Goal: Task Accomplishment & Management: Manage account settings

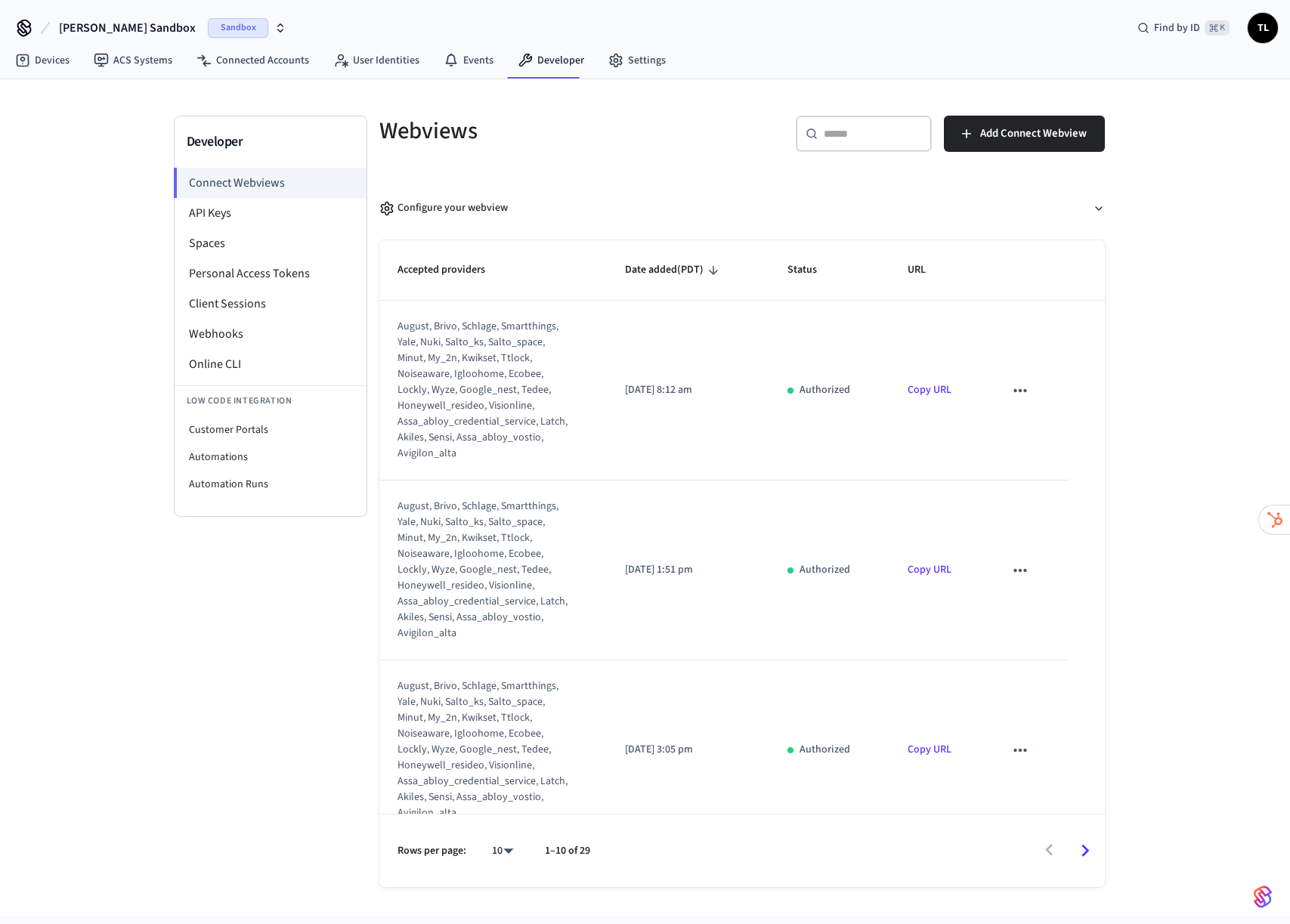
click at [116, 24] on span "[PERSON_NAME] Sandbox" at bounding box center [128, 28] width 137 height 18
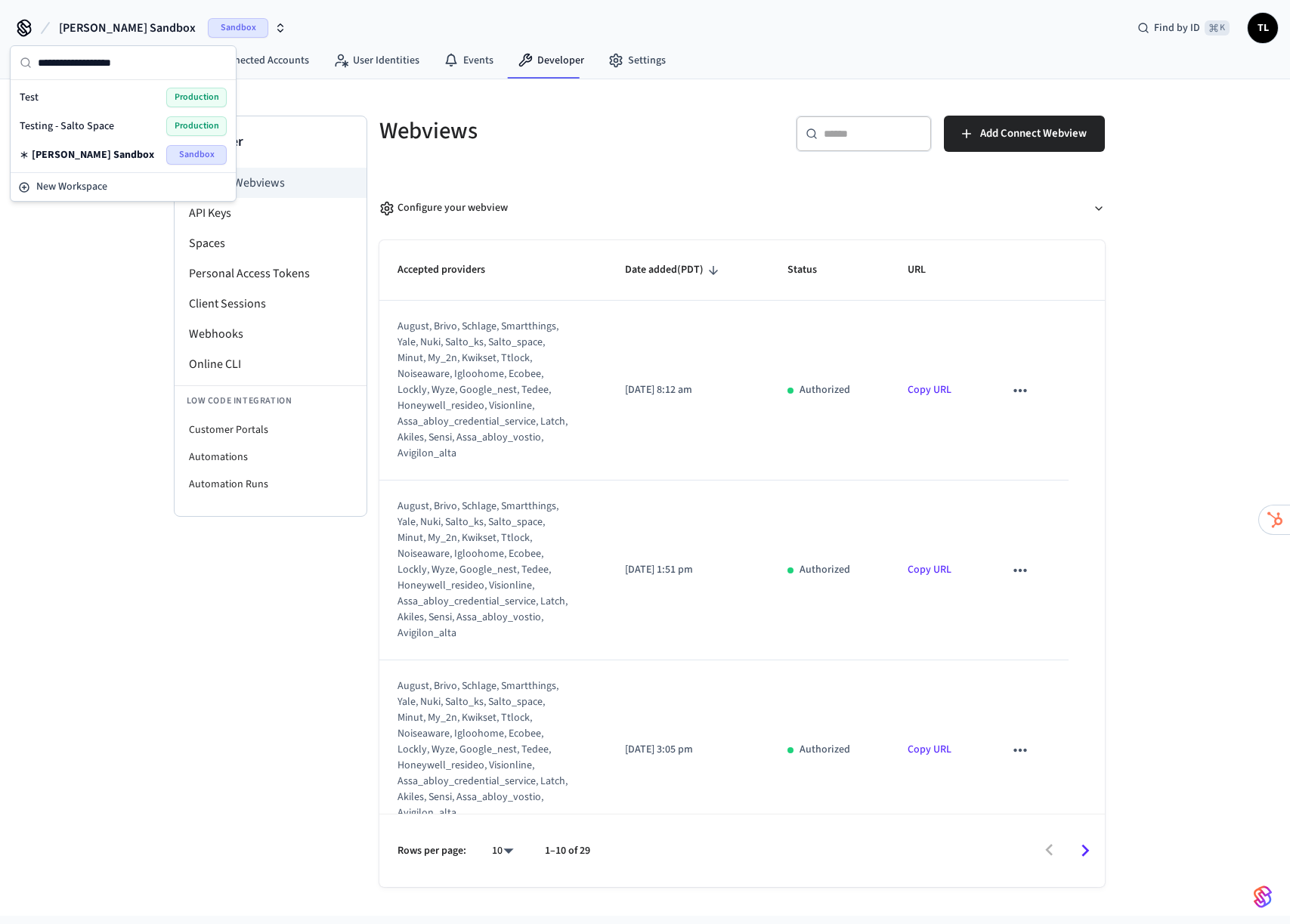
click at [89, 121] on span "Testing - Salto Space" at bounding box center [67, 126] width 94 height 15
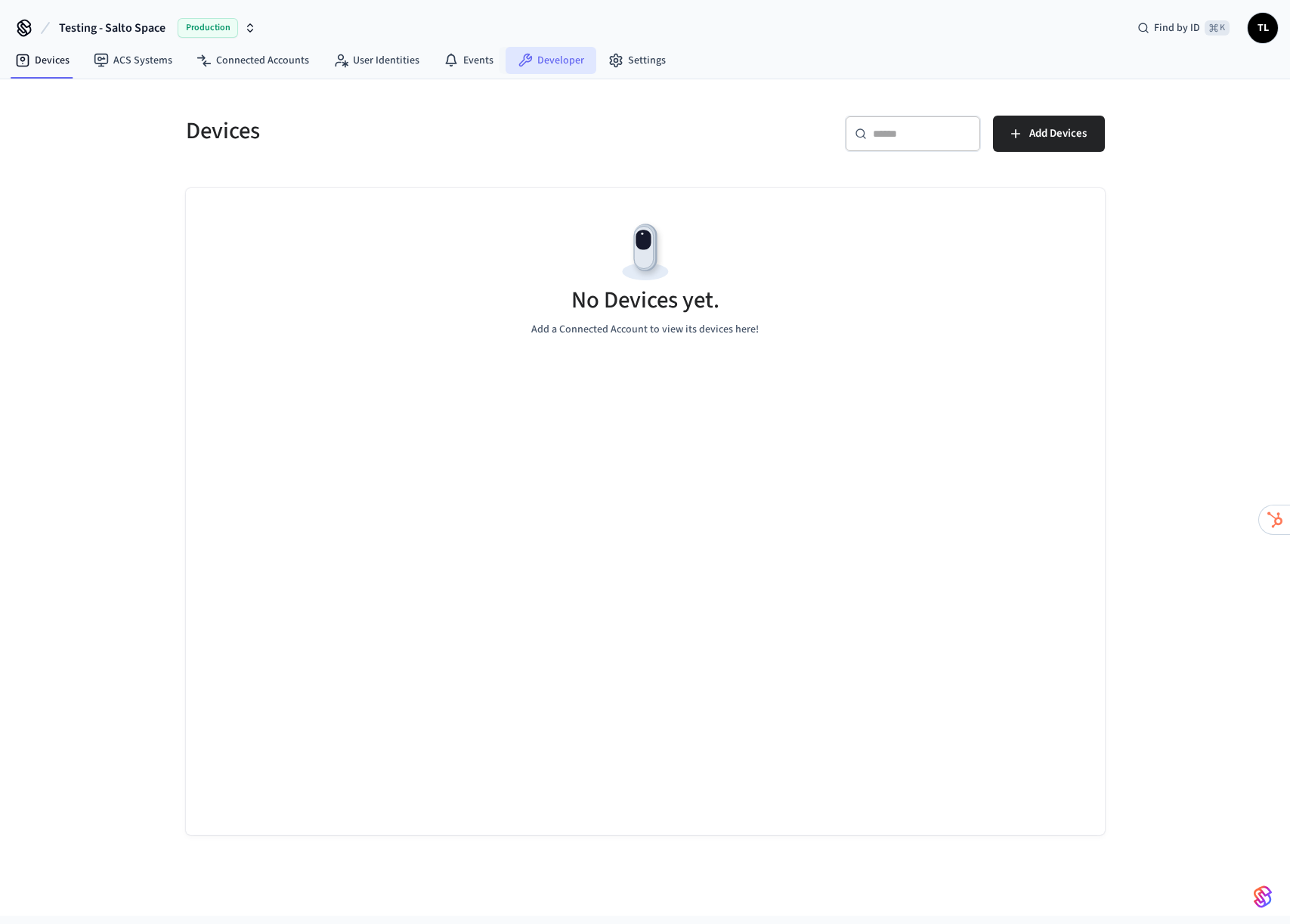
click at [584, 62] on link "Developer" at bounding box center [551, 60] width 91 height 27
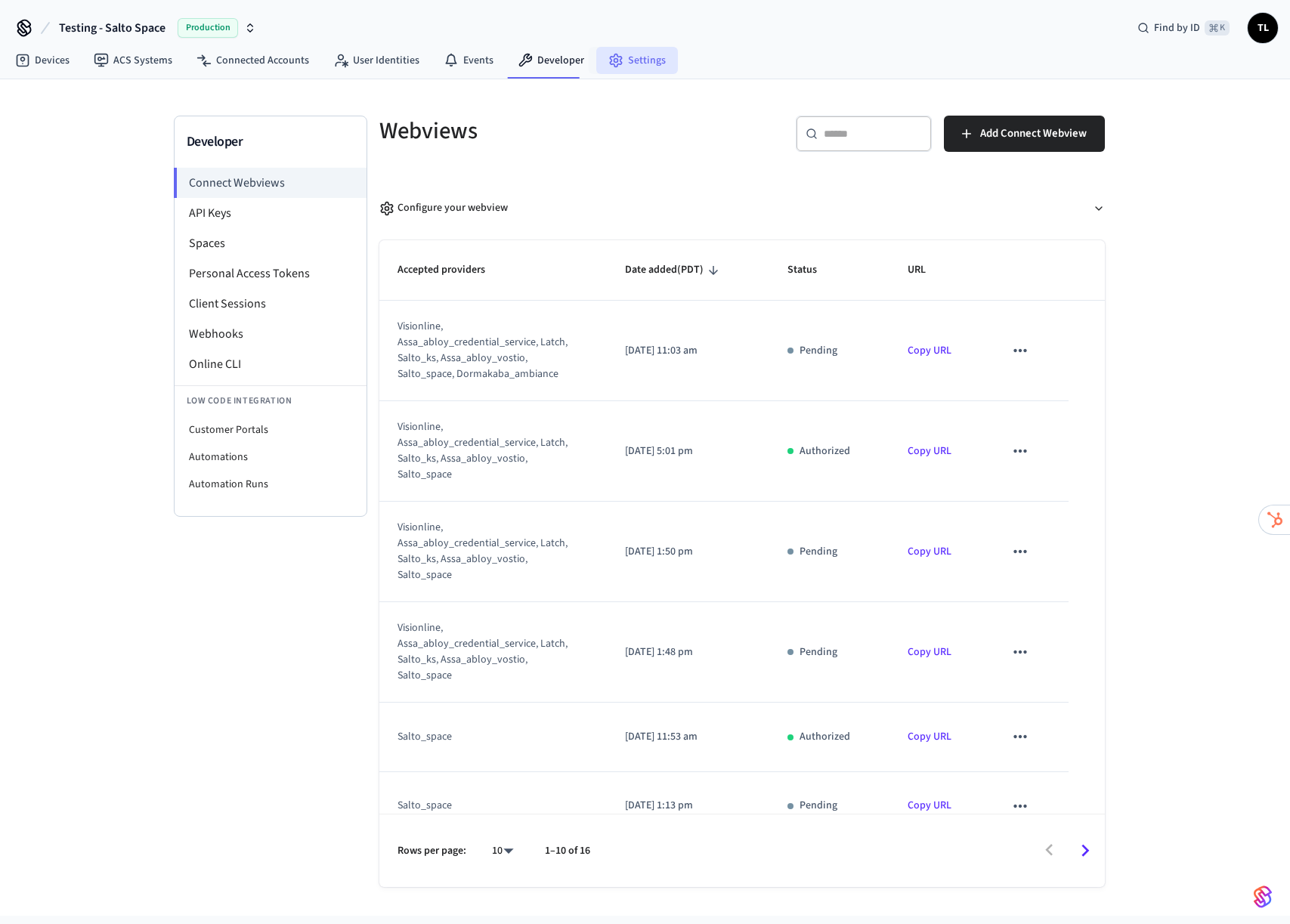
click at [629, 57] on link "Settings" at bounding box center [636, 60] width 82 height 27
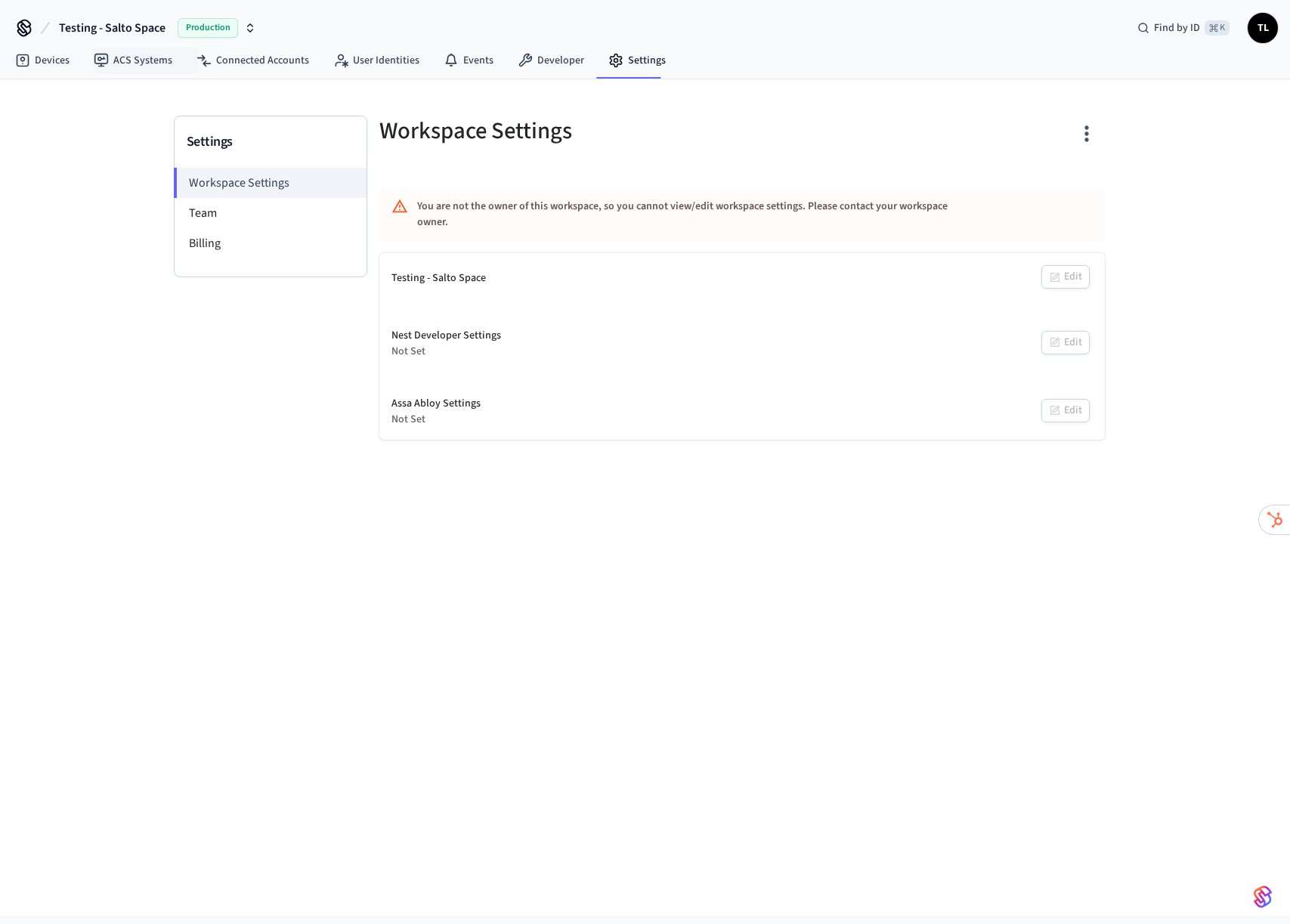
click at [152, 27] on span "Testing - Salto Space" at bounding box center [112, 28] width 107 height 18
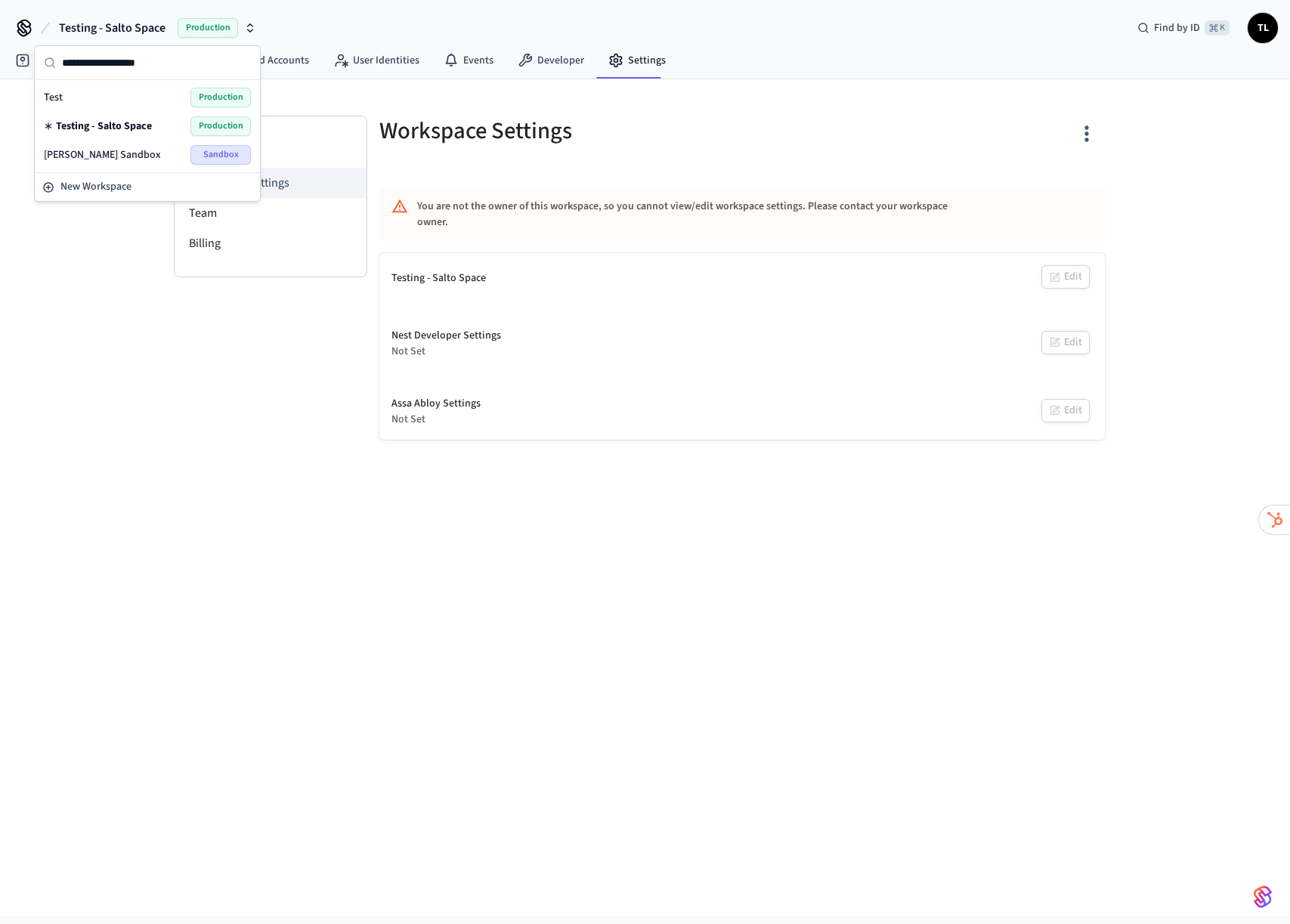
click at [95, 107] on div "Test Production" at bounding box center [147, 97] width 219 height 29
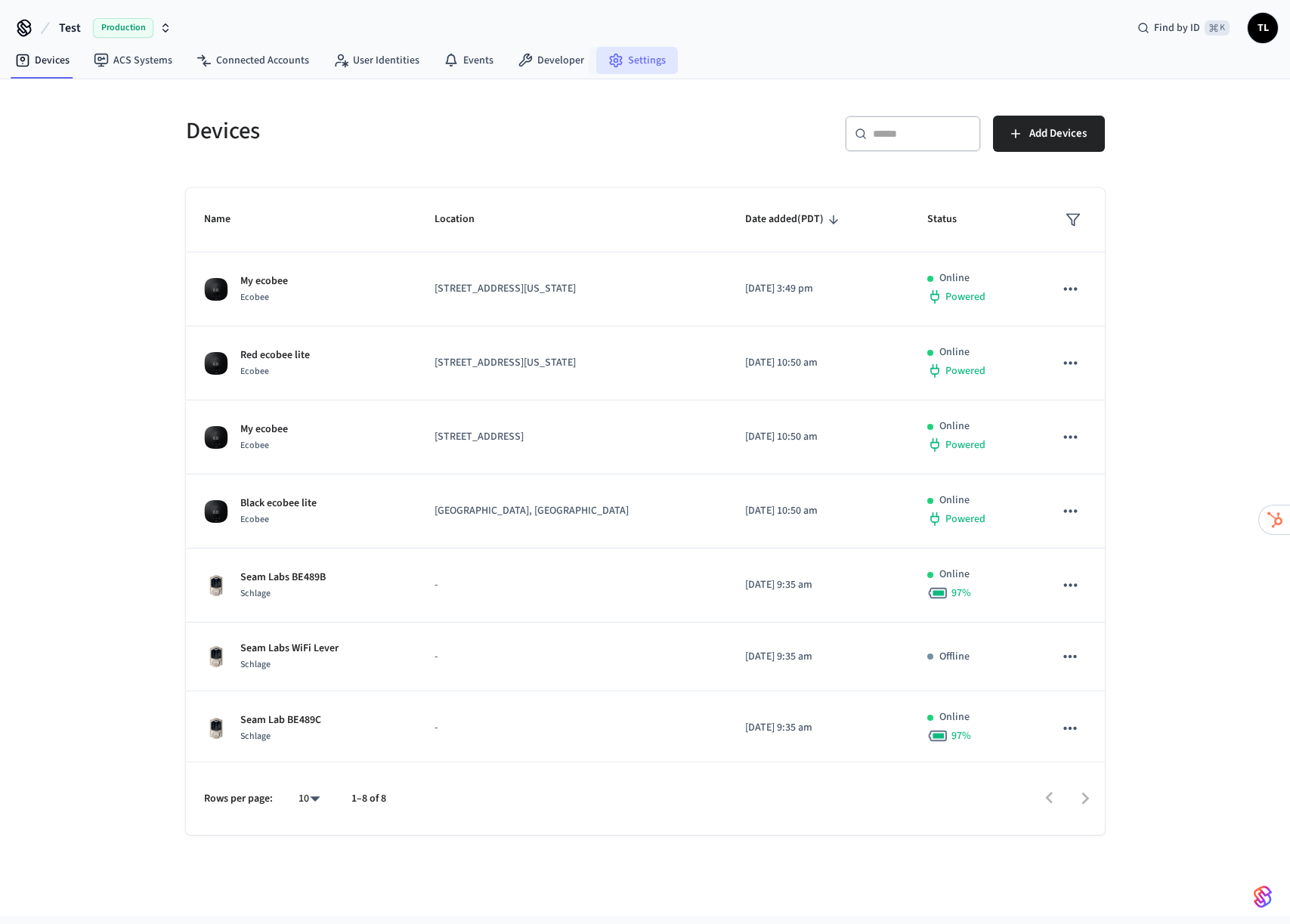
click at [630, 58] on link "Settings" at bounding box center [636, 60] width 82 height 27
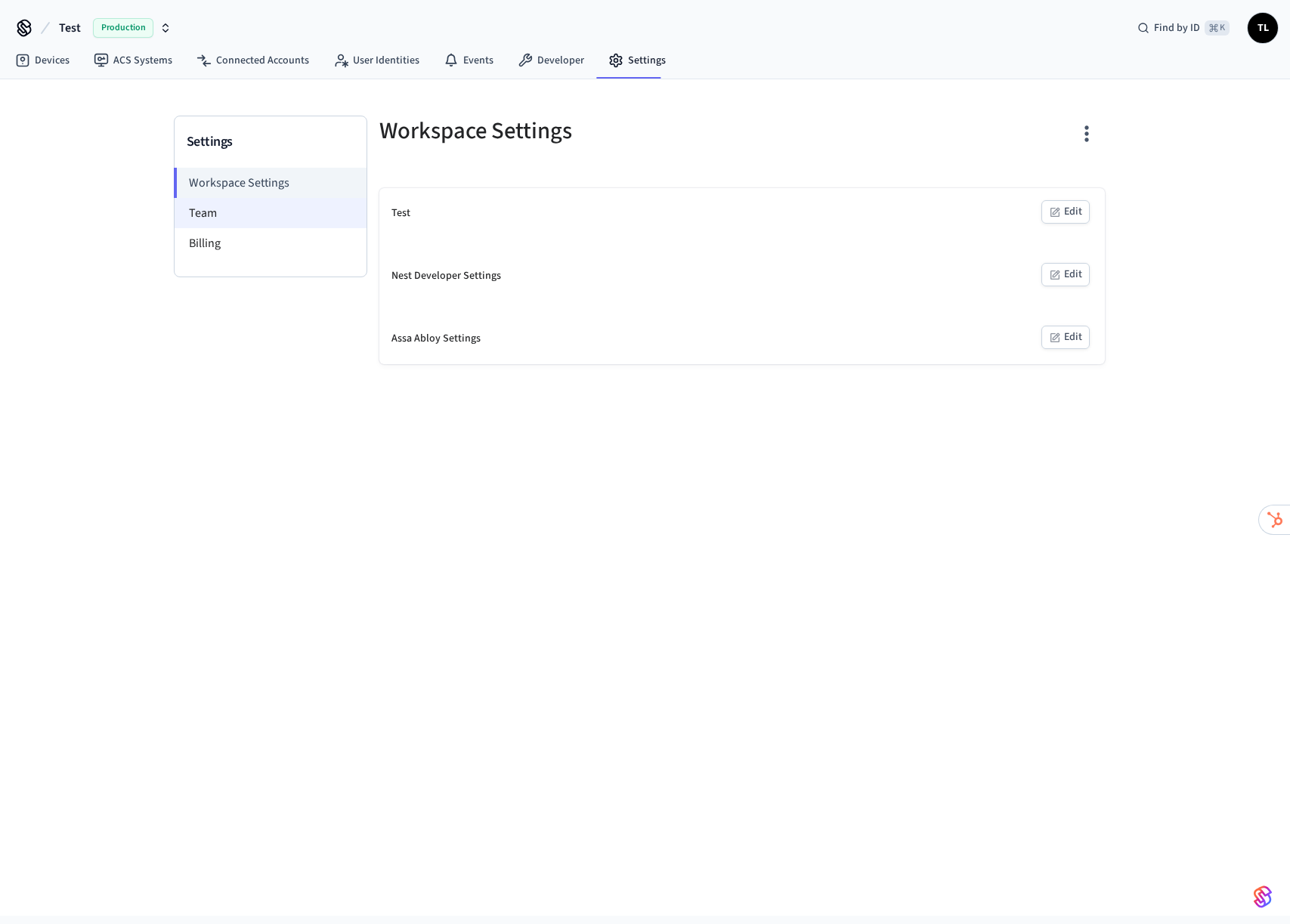
click at [254, 213] on li "Team" at bounding box center [271, 213] width 192 height 31
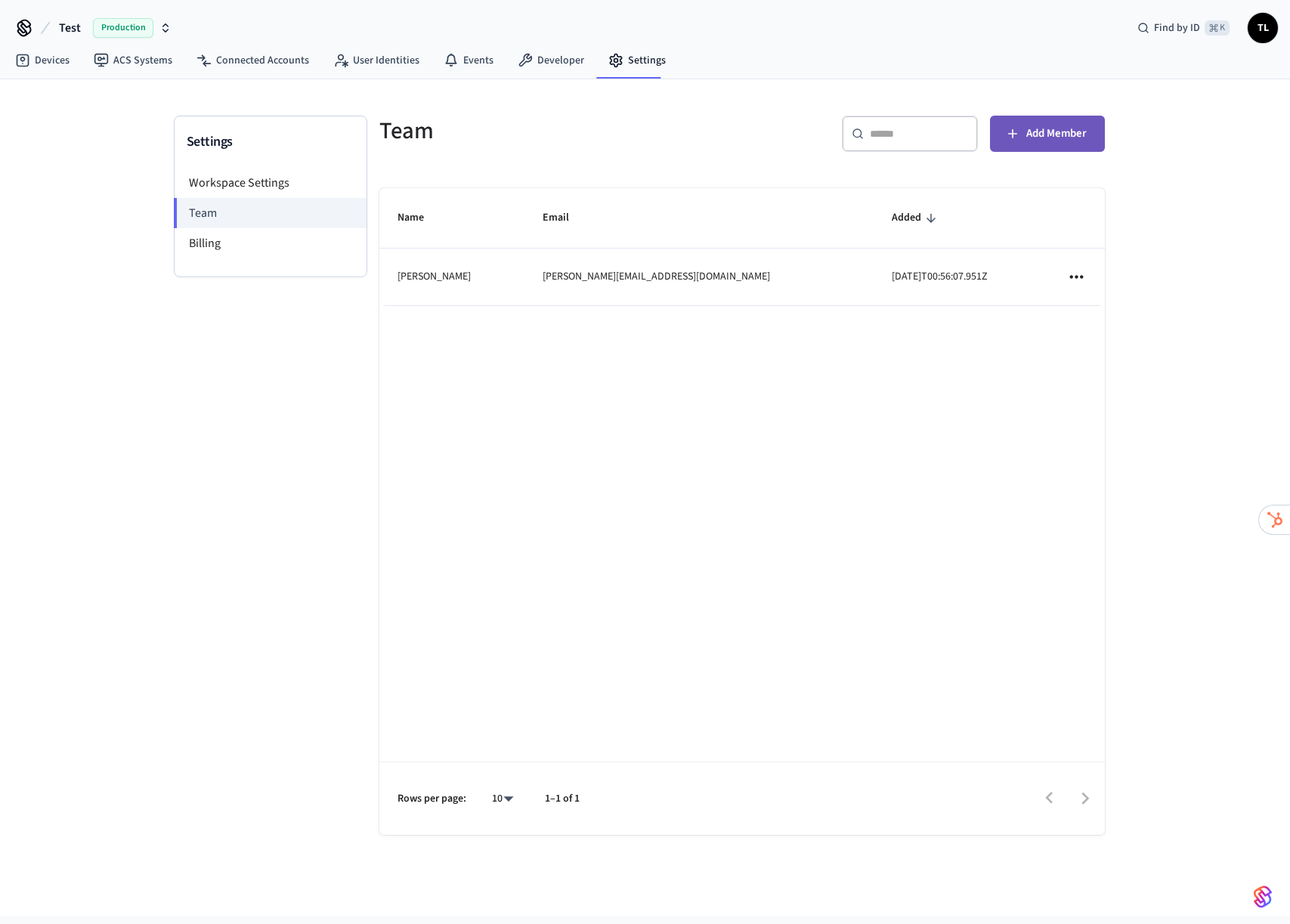
click at [1047, 140] on span "Add Member" at bounding box center [1056, 134] width 60 height 20
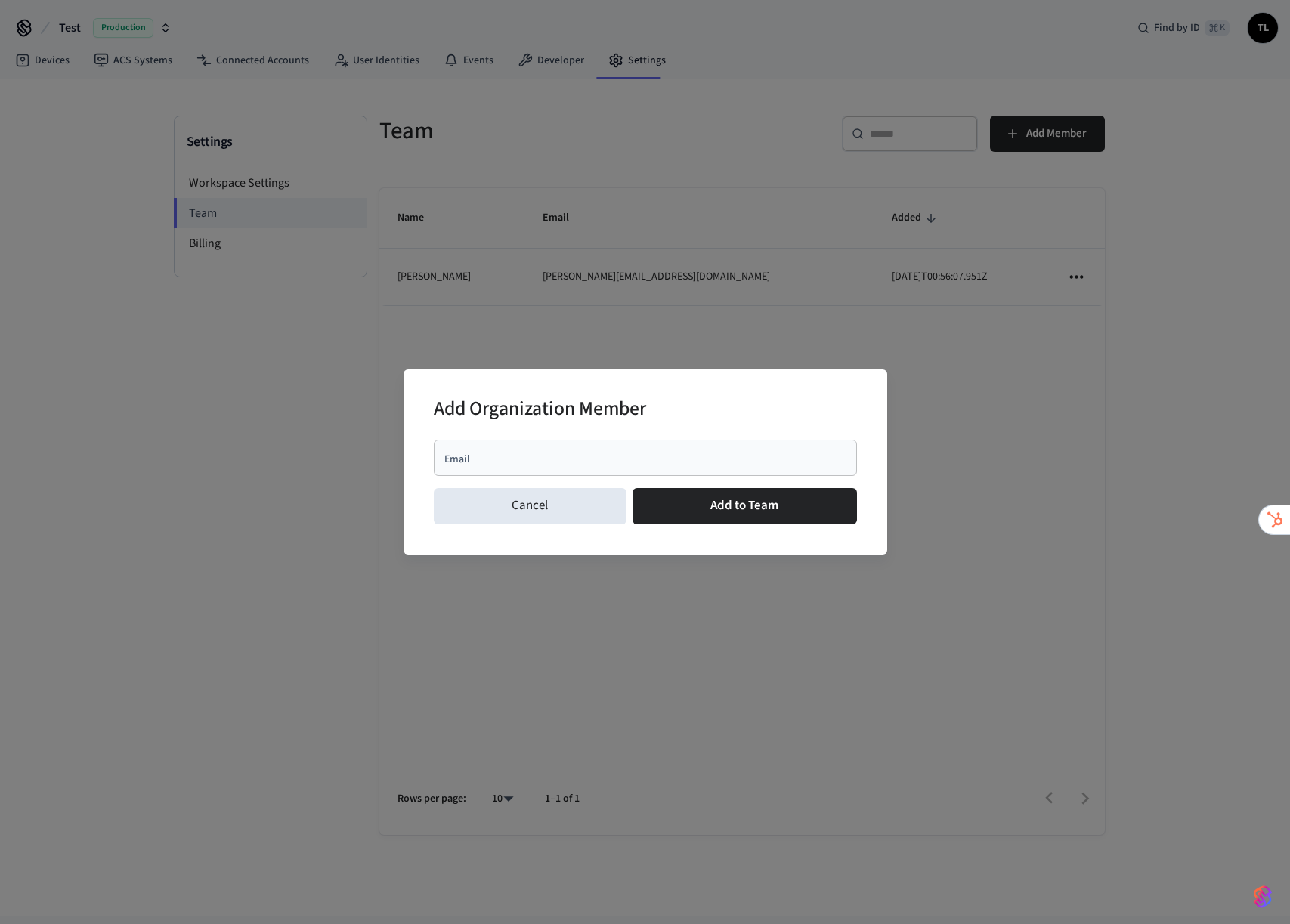
click at [617, 466] on div "Email" at bounding box center [645, 458] width 423 height 36
click at [610, 458] on input "Email" at bounding box center [645, 458] width 405 height 15
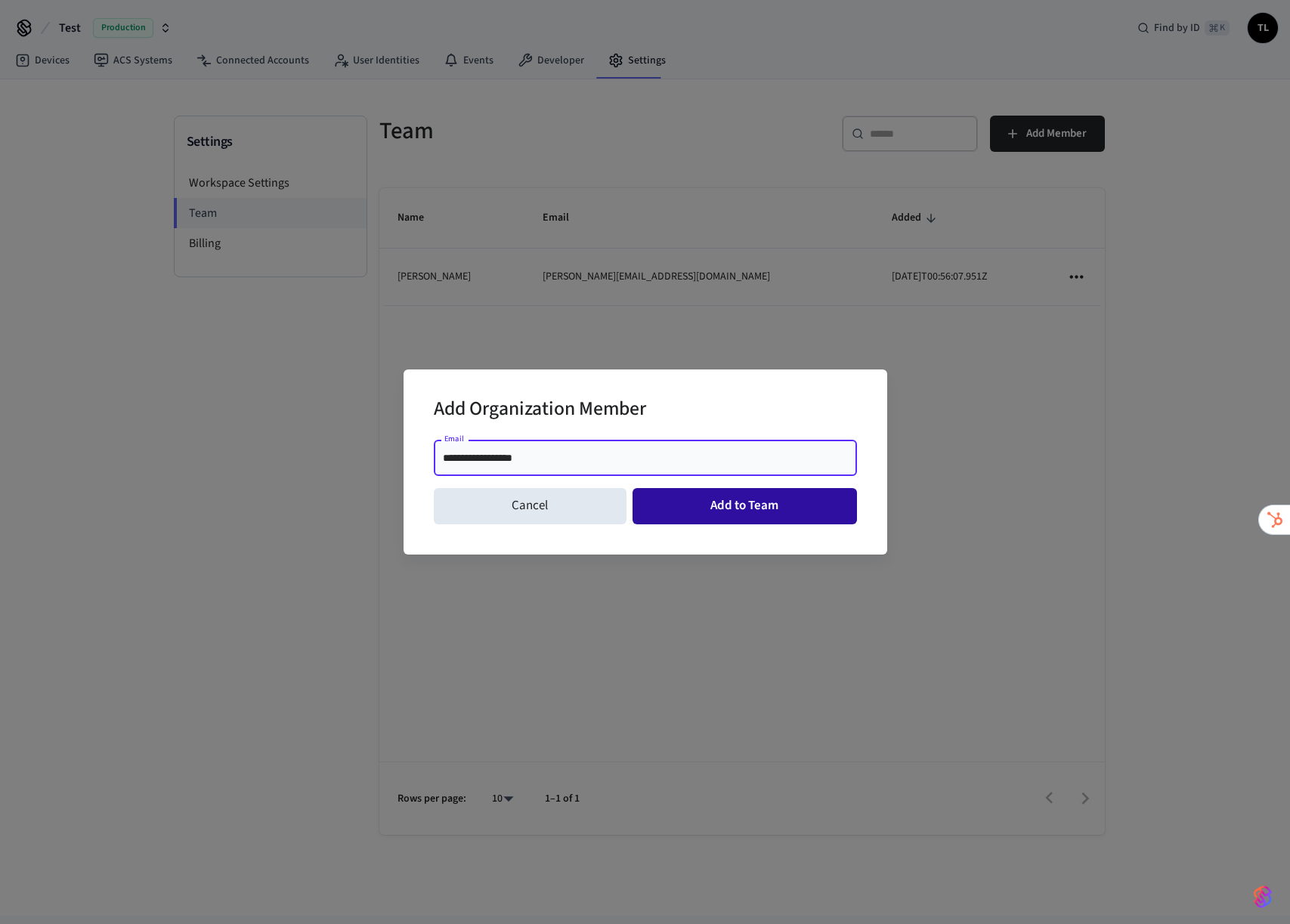
type input "**********"
click at [741, 513] on button "Add to Team" at bounding box center [745, 506] width 225 height 36
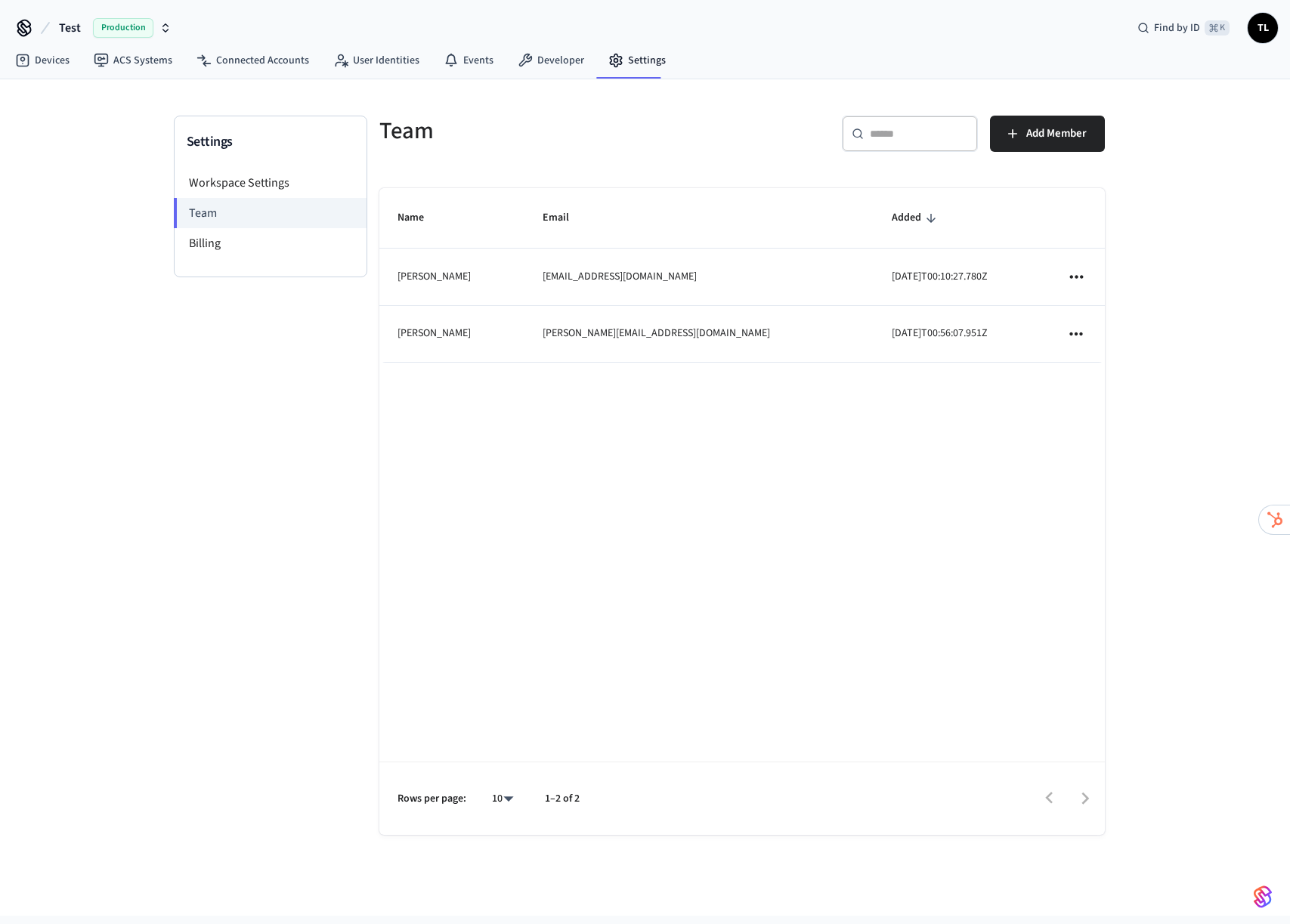
click at [1078, 273] on icon "sticky table" at bounding box center [1076, 277] width 20 height 20
click at [1119, 324] on li "Remove" at bounding box center [1118, 319] width 79 height 40
click at [292, 186] on li "Workspace Settings" at bounding box center [271, 183] width 192 height 31
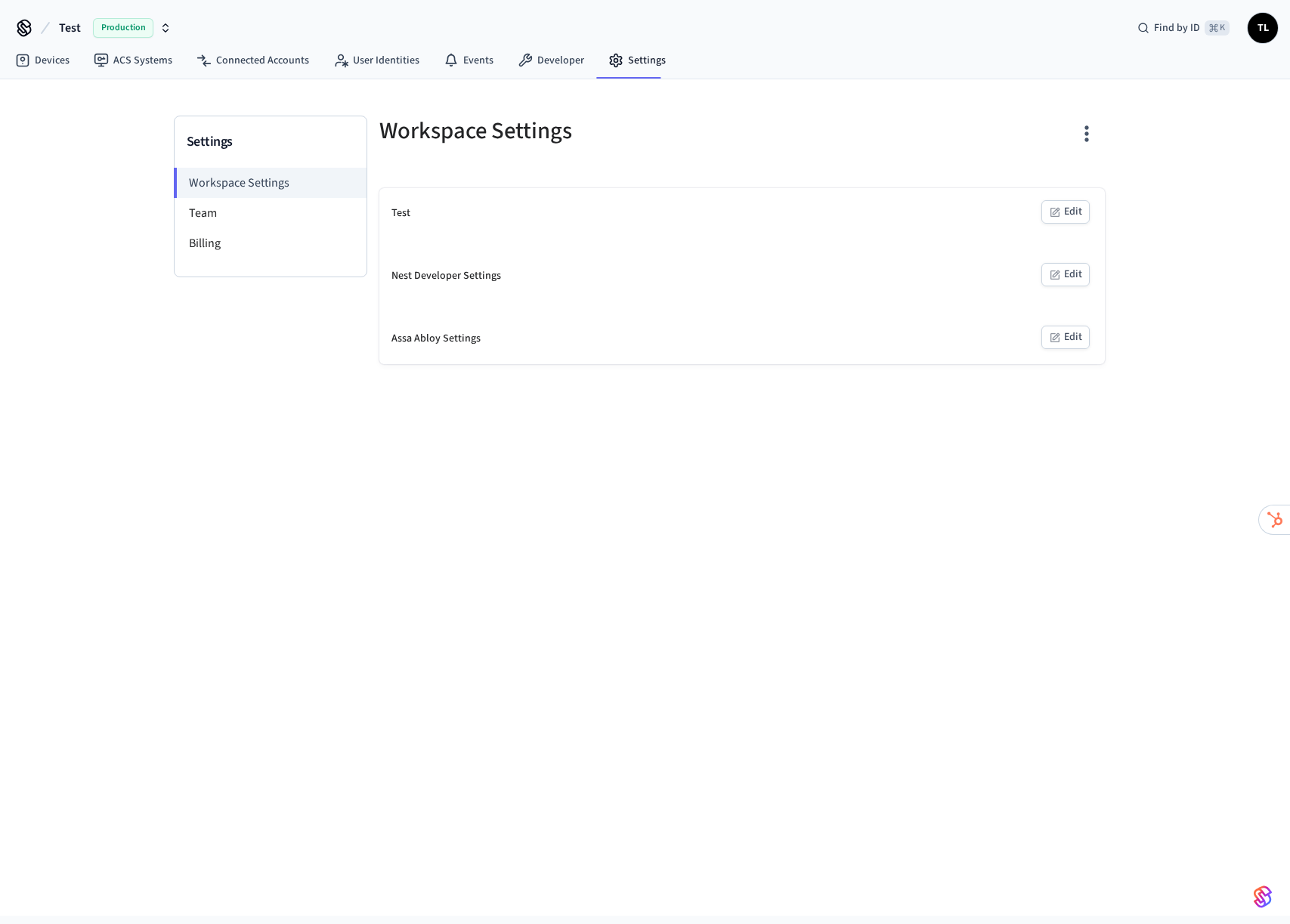
click at [1065, 209] on button "Edit" at bounding box center [1066, 212] width 49 height 23
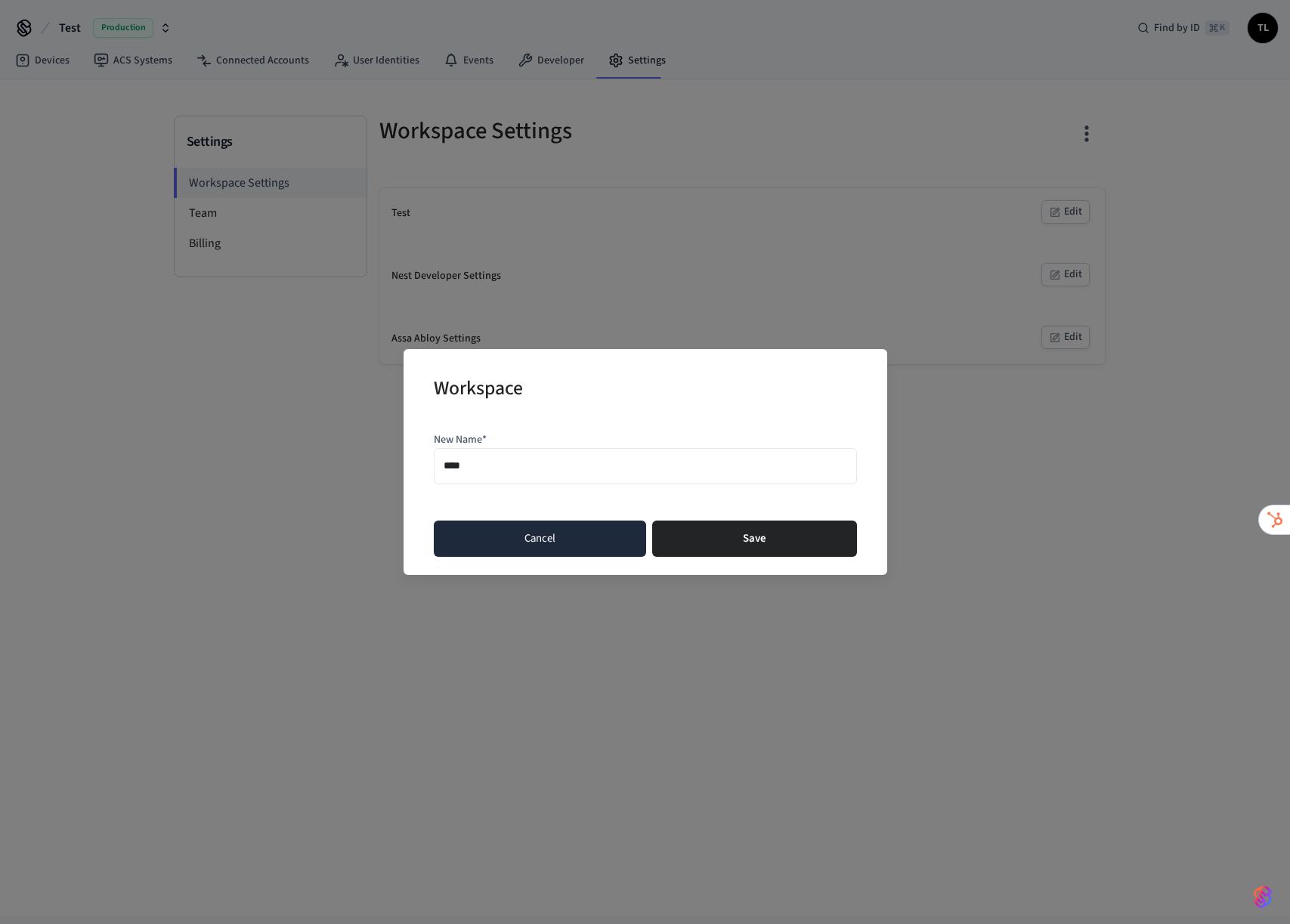
click at [520, 538] on button "Cancel" at bounding box center [540, 538] width 212 height 36
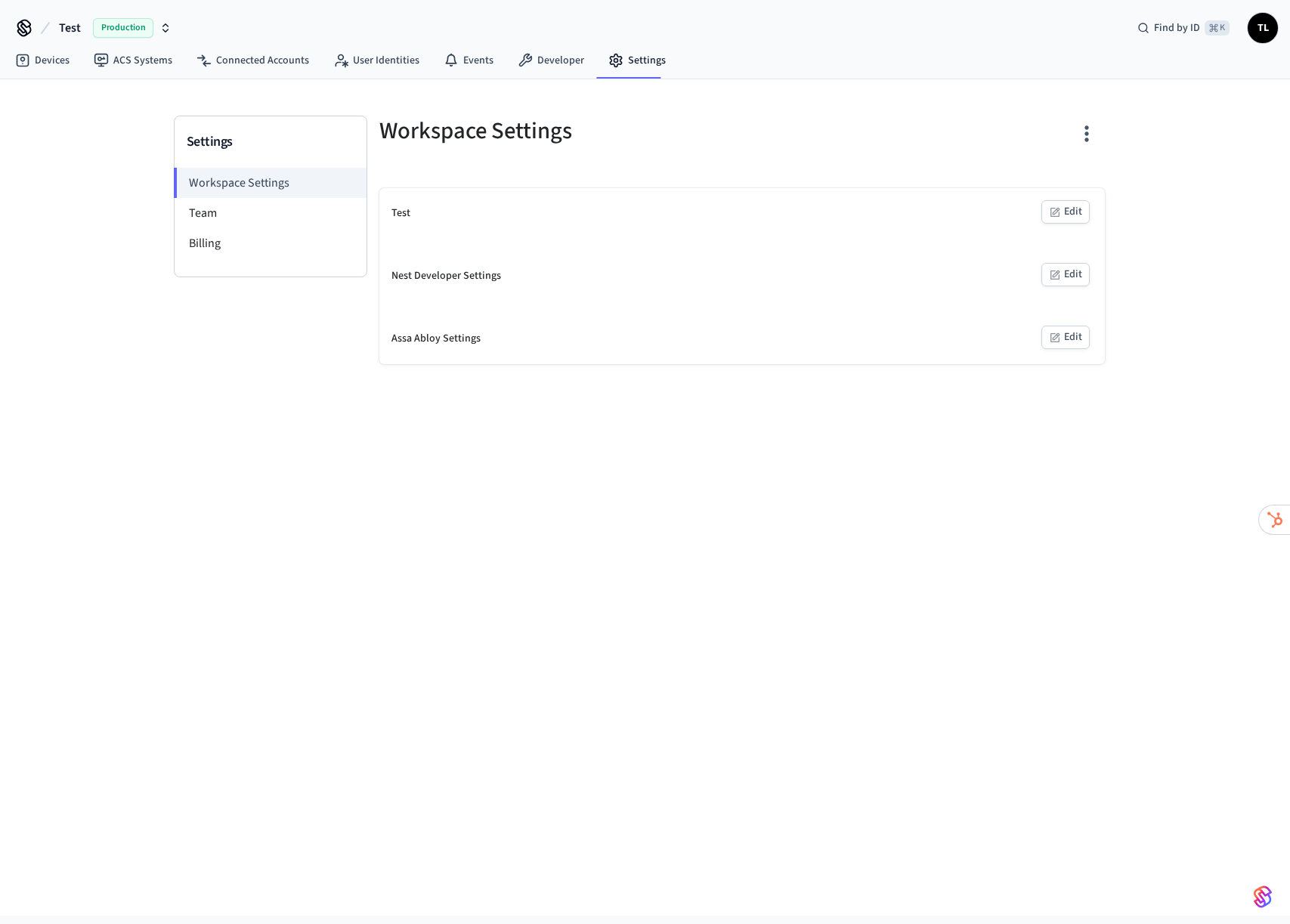
click at [1078, 274] on button "Edit" at bounding box center [1066, 275] width 49 height 23
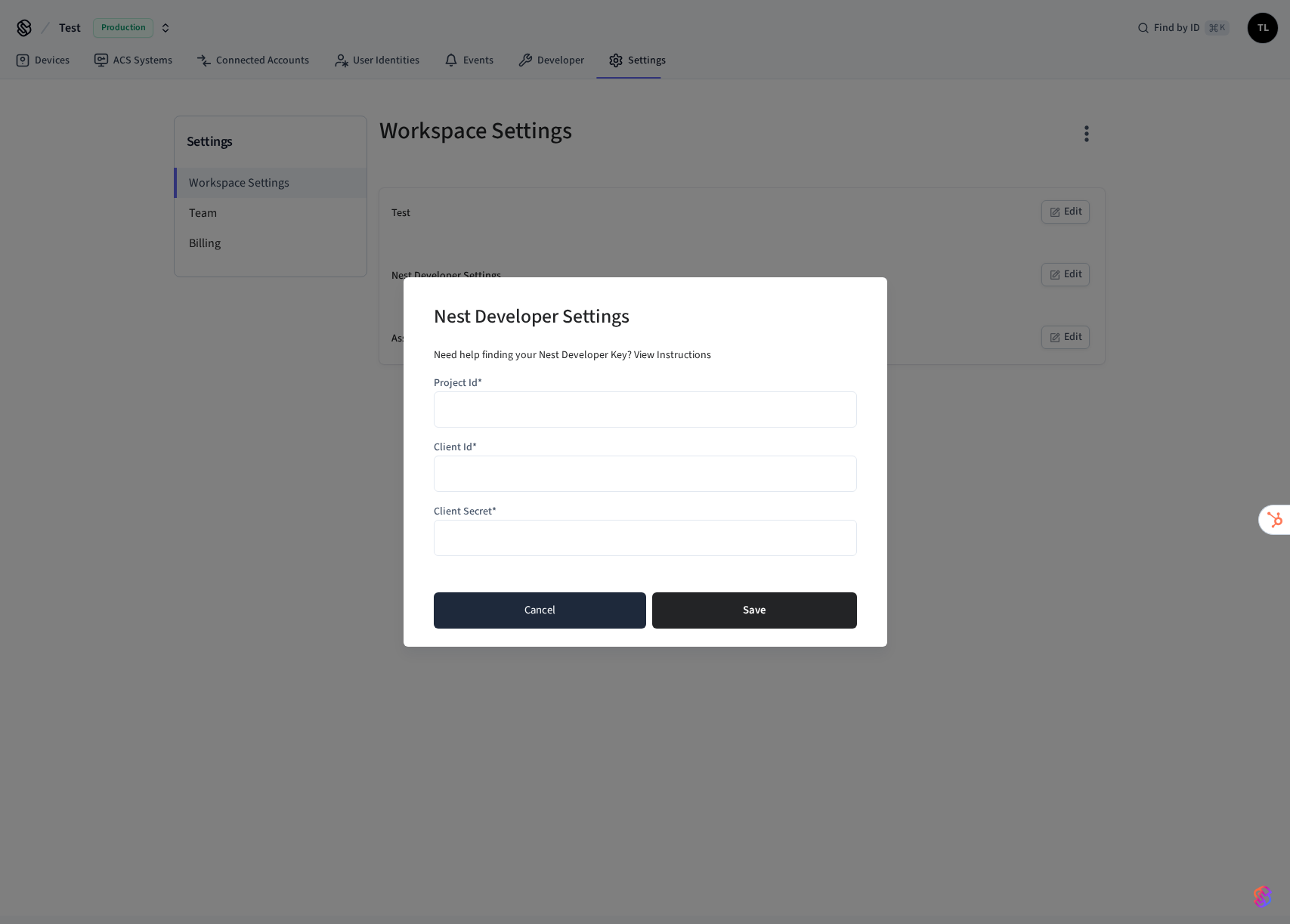
click at [532, 619] on button "Cancel" at bounding box center [540, 610] width 212 height 36
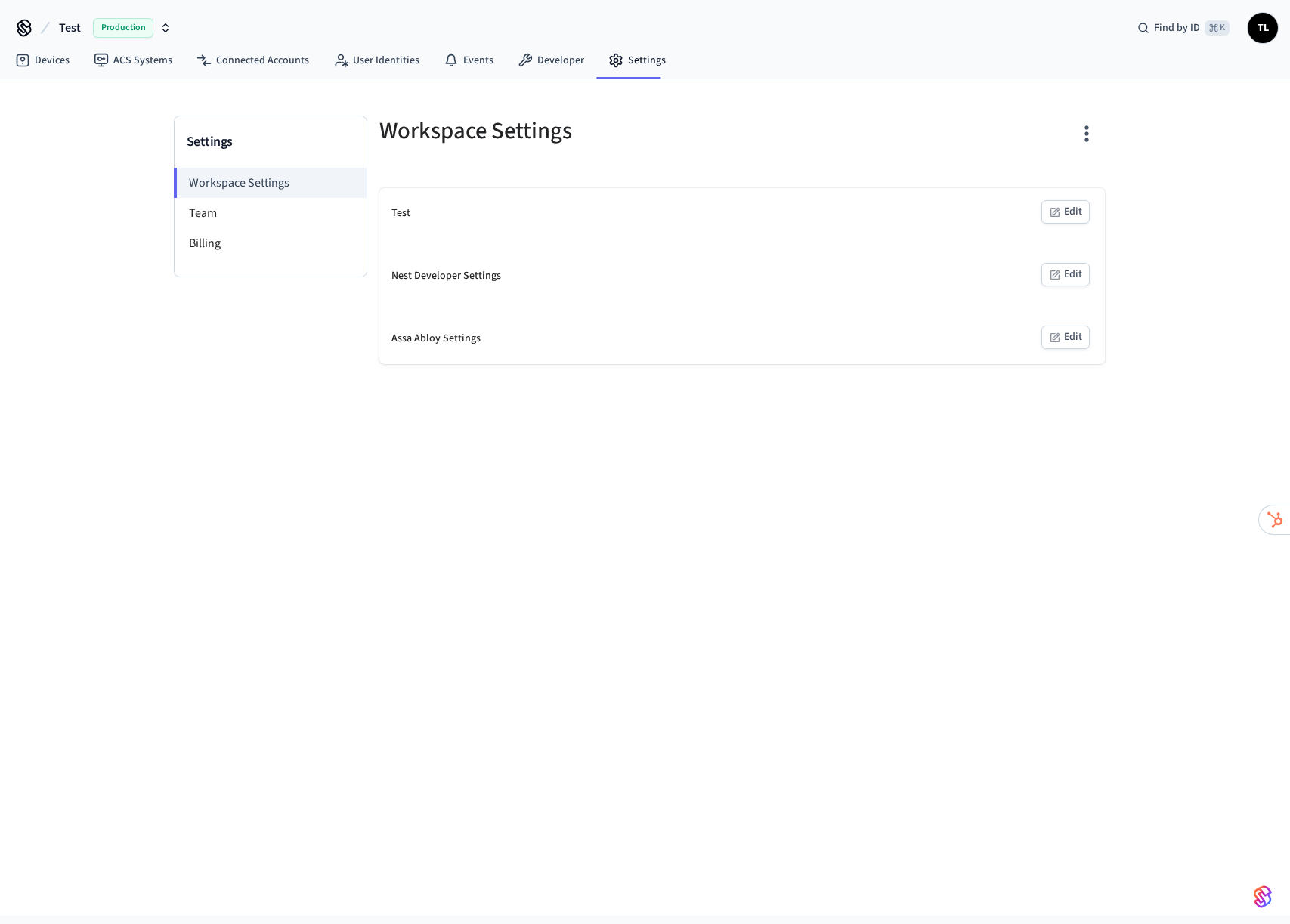
click at [1085, 326] on button "Edit" at bounding box center [1066, 337] width 49 height 23
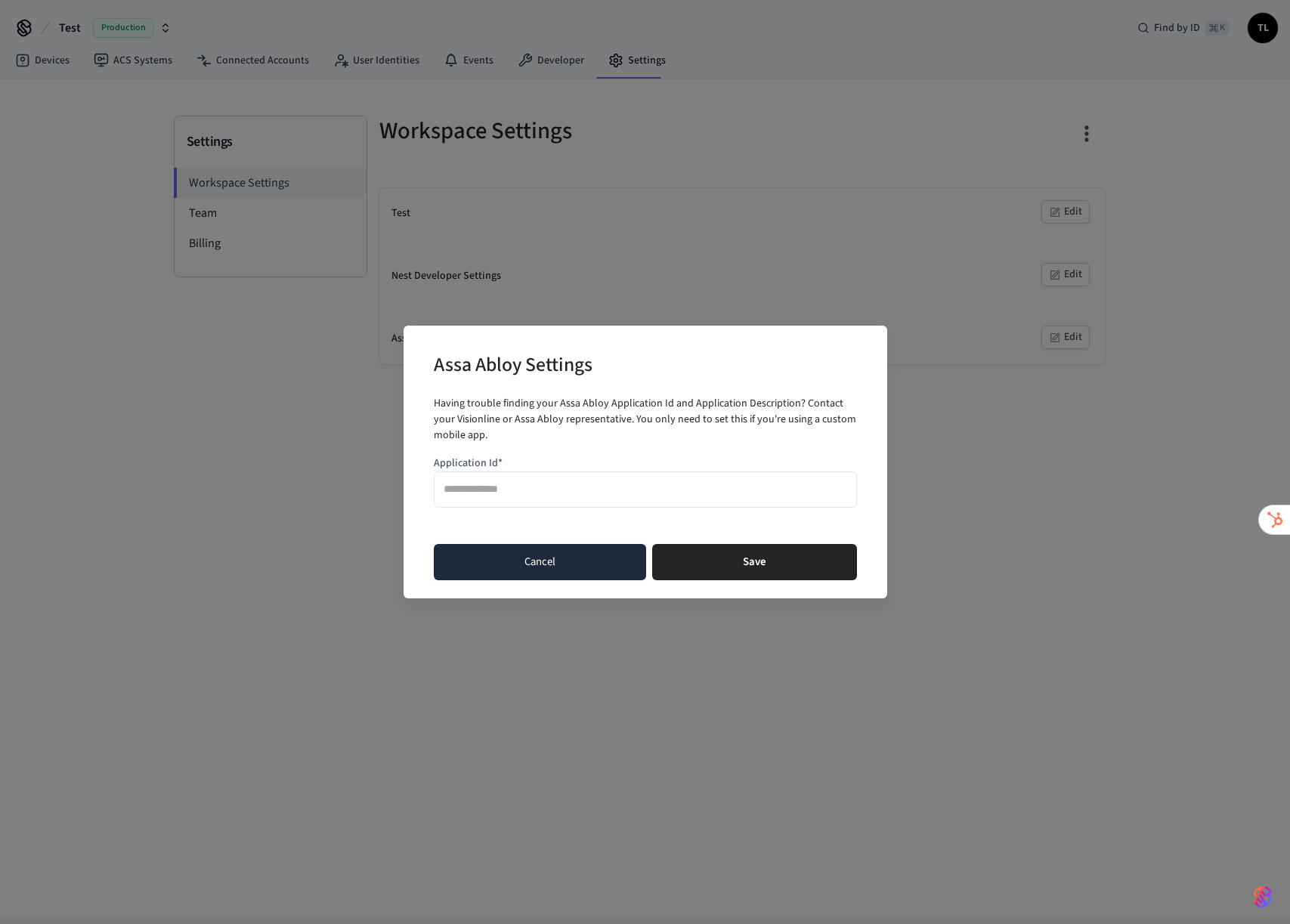
click at [508, 563] on button "Cancel" at bounding box center [540, 562] width 212 height 36
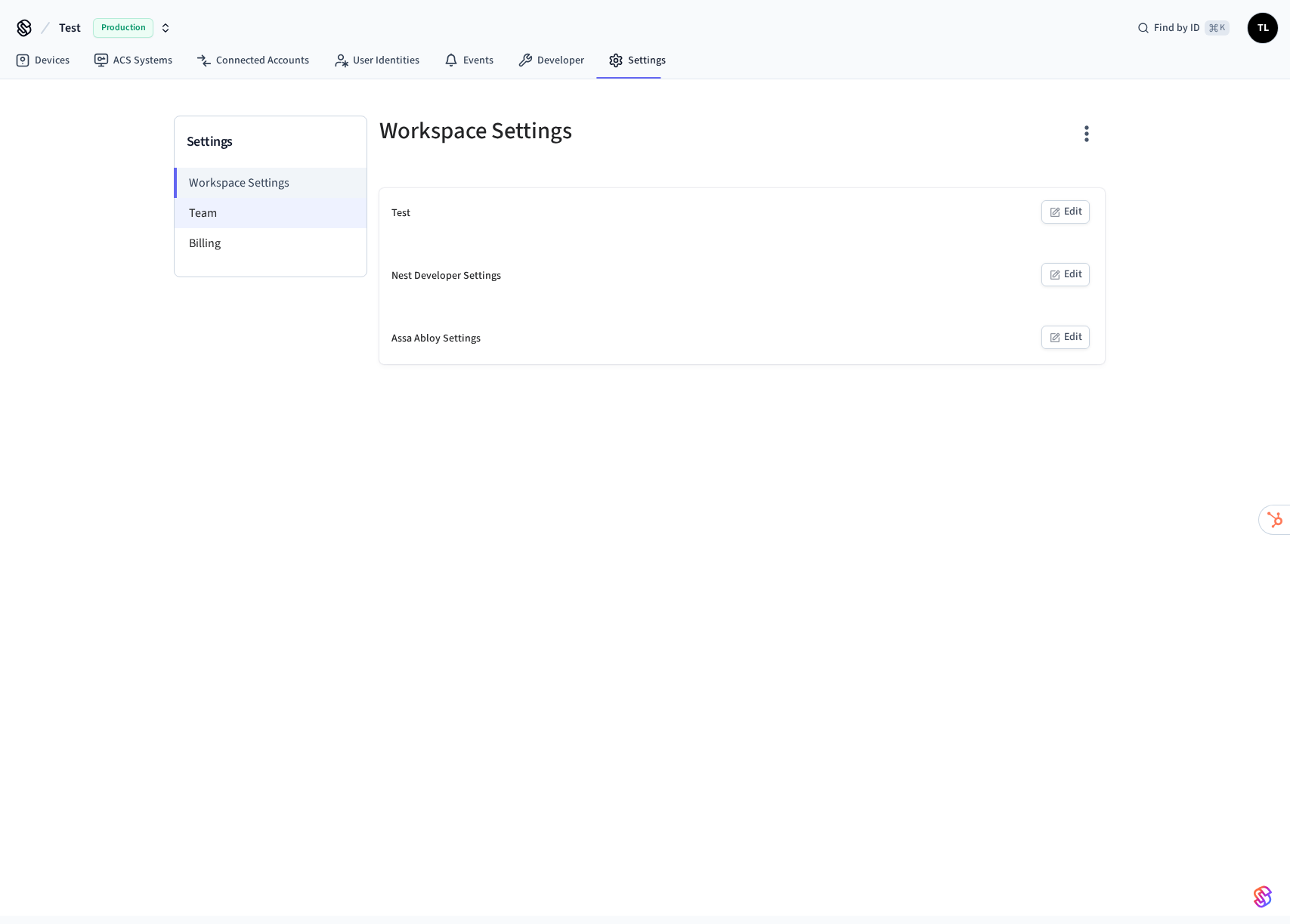
click at [278, 212] on li "Team" at bounding box center [271, 213] width 192 height 31
